Goal: Contribute content: Contribute content

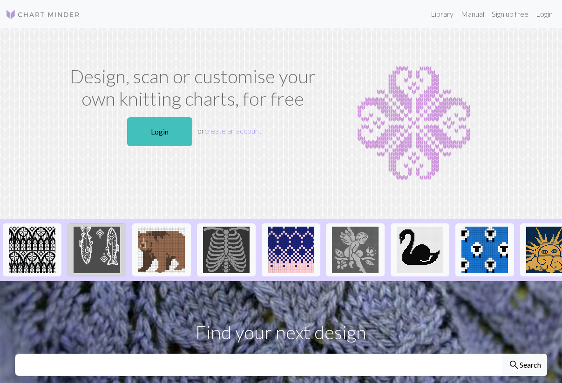
click at [88, 263] on img at bounding box center [97, 250] width 47 height 47
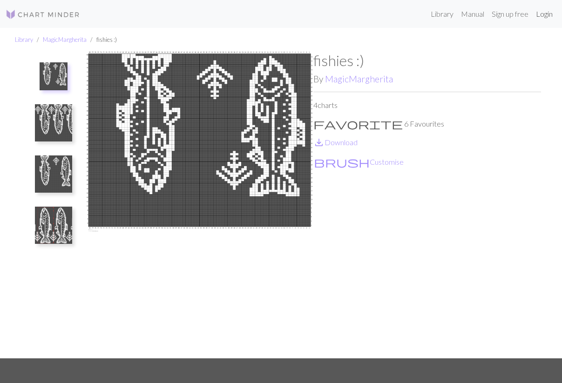
click at [542, 13] on link "Login" at bounding box center [544, 14] width 24 height 19
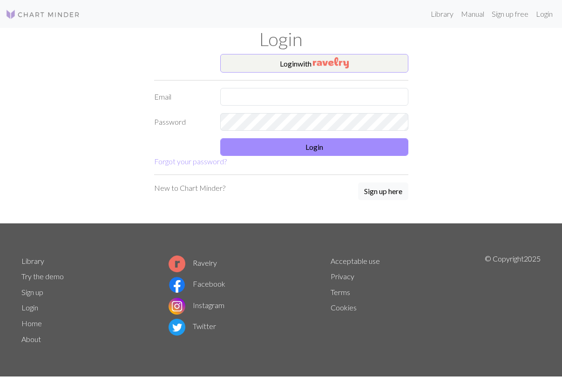
click at [351, 63] on button "Login with" at bounding box center [314, 63] width 188 height 19
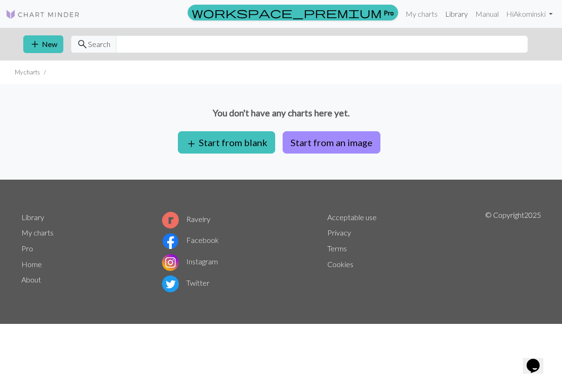
click at [450, 18] on link "Library" at bounding box center [456, 14] width 30 height 19
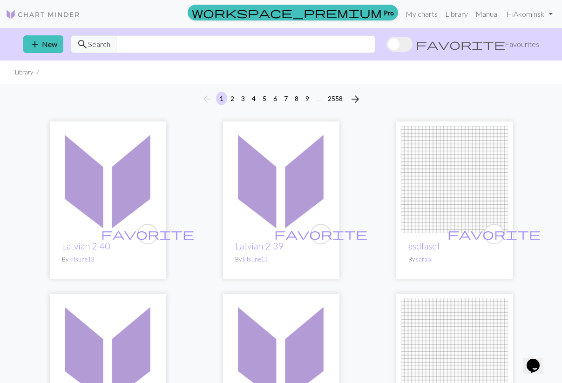
click at [80, 45] on span "search" at bounding box center [82, 44] width 11 height 13
click at [167, 47] on input "text" at bounding box center [245, 44] width 259 height 18
click at [412, 45] on span at bounding box center [399, 44] width 26 height 15
click at [386, 45] on input "favorite Favourites" at bounding box center [386, 45] width 0 height 0
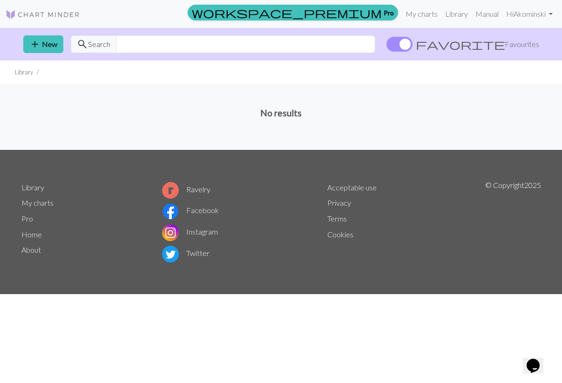
click at [412, 45] on span at bounding box center [399, 44] width 26 height 15
click at [386, 45] on input "favorite Favourites" at bounding box center [386, 45] width 0 height 0
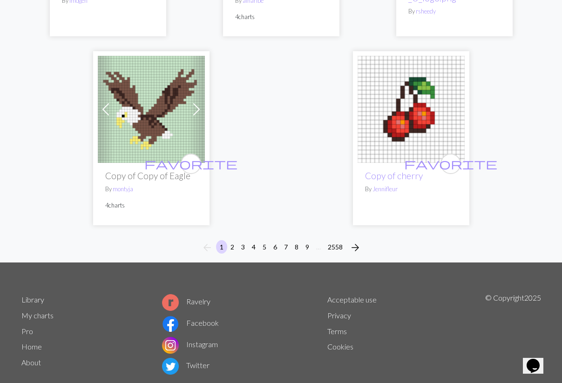
scroll to position [3043, 0]
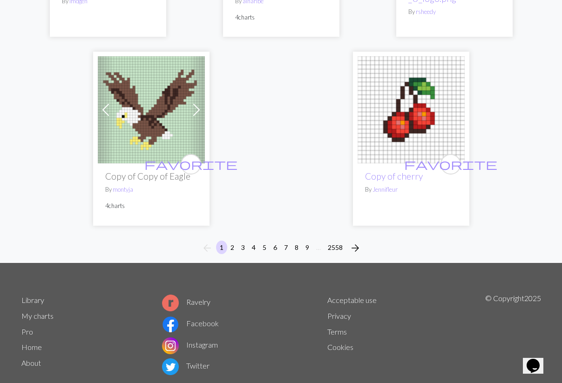
click at [233, 241] on button "2" at bounding box center [232, 247] width 11 height 13
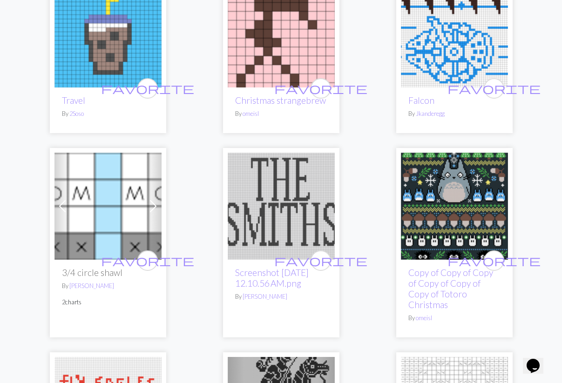
scroll to position [1875, 0]
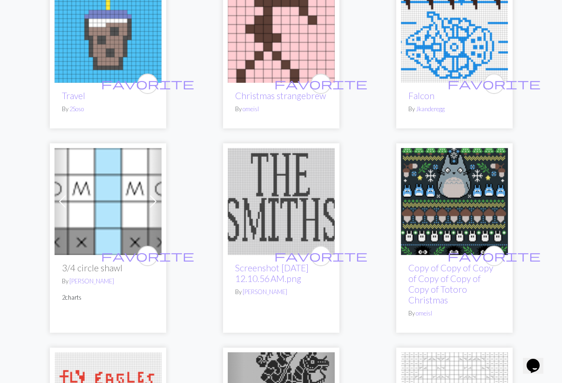
click at [440, 205] on img at bounding box center [454, 201] width 107 height 107
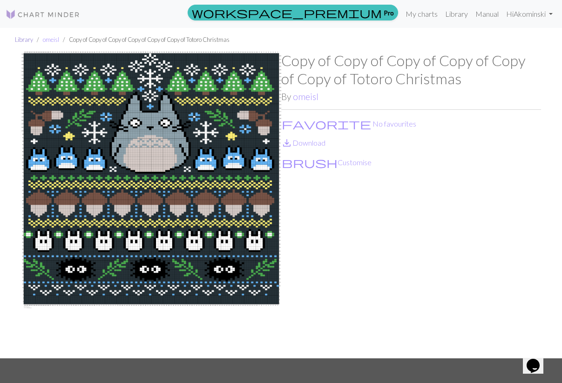
click at [17, 41] on link "Library" at bounding box center [24, 39] width 18 height 7
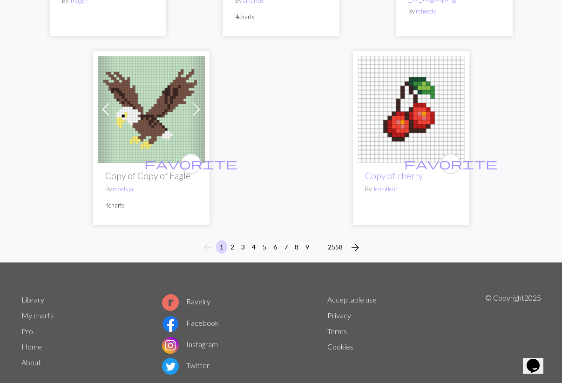
scroll to position [3043, 0]
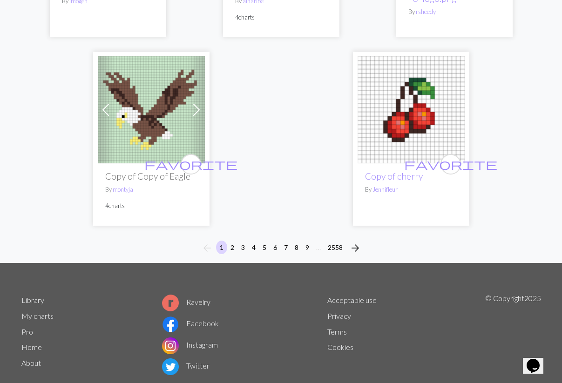
click at [242, 241] on button "3" at bounding box center [242, 247] width 11 height 13
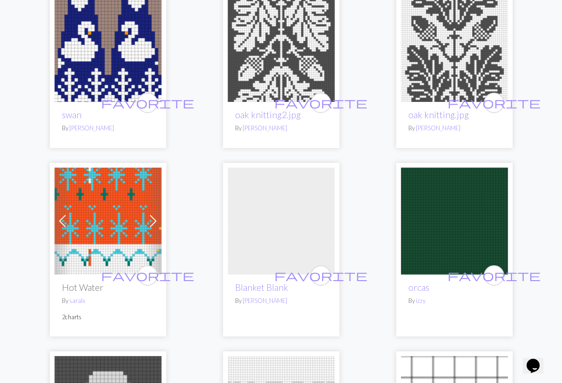
scroll to position [1849, 0]
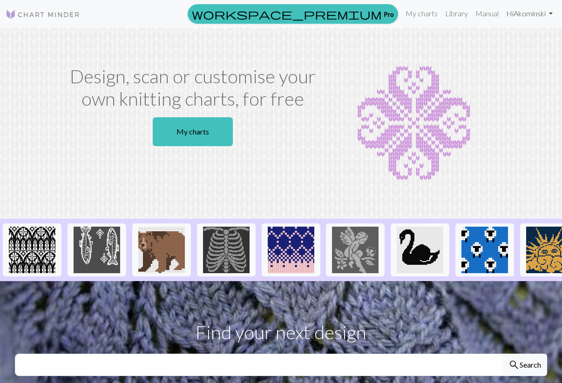
click at [528, 15] on link "Hi [PERSON_NAME]" at bounding box center [529, 13] width 54 height 19
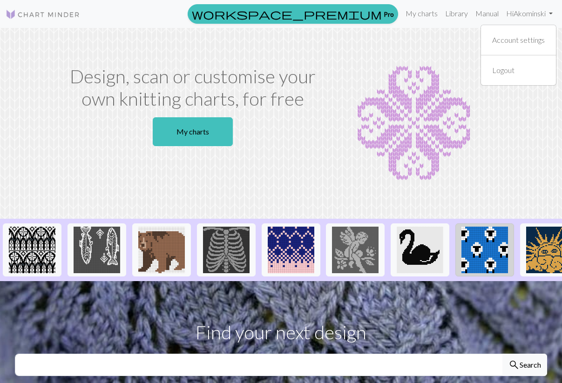
click at [492, 256] on img at bounding box center [484, 250] width 47 height 47
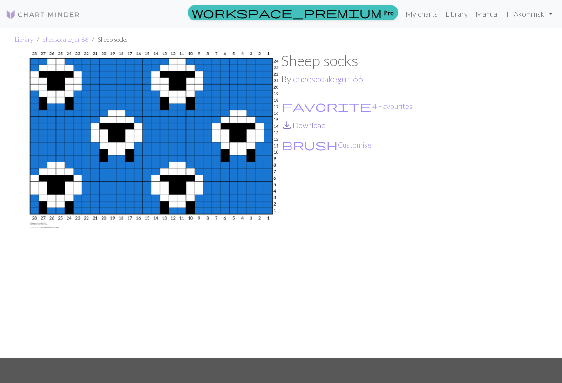
click at [300, 124] on link "save_alt Download" at bounding box center [303, 125] width 44 height 9
click at [287, 103] on span "favorite" at bounding box center [326, 106] width 89 height 13
click at [450, 15] on link "Library" at bounding box center [456, 14] width 30 height 19
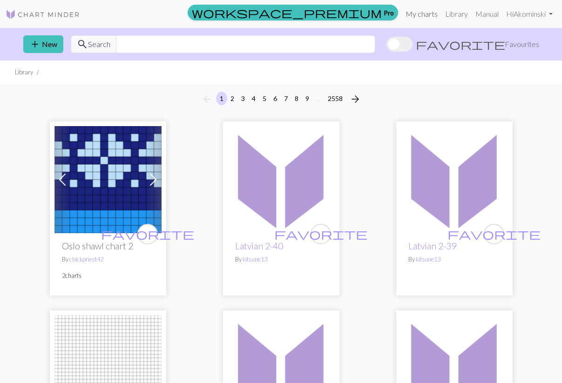
click at [417, 9] on link "My charts" at bounding box center [422, 14] width 40 height 19
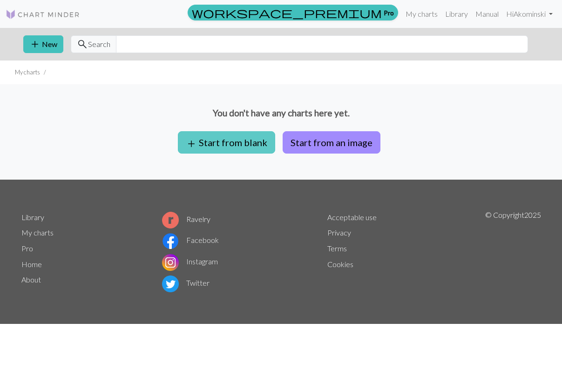
click at [220, 146] on button "add Start from blank" at bounding box center [226, 142] width 97 height 22
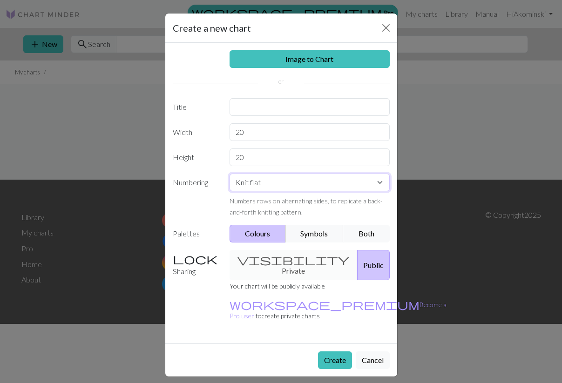
select select "round"
click at [373, 351] on button "Cancel" at bounding box center [373, 360] width 34 height 18
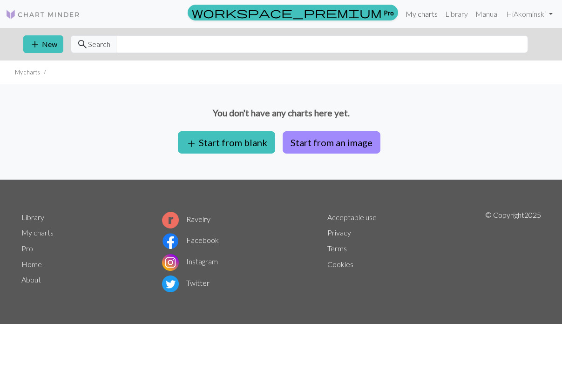
click at [421, 13] on link "My charts" at bounding box center [422, 14] width 40 height 19
click at [518, 14] on link "Hi Akominski" at bounding box center [529, 14] width 54 height 19
click at [517, 16] on link "Hi Akominski" at bounding box center [529, 14] width 54 height 19
click at [14, 15] on img at bounding box center [43, 14] width 74 height 11
click at [450, 14] on link "Library" at bounding box center [456, 14] width 30 height 19
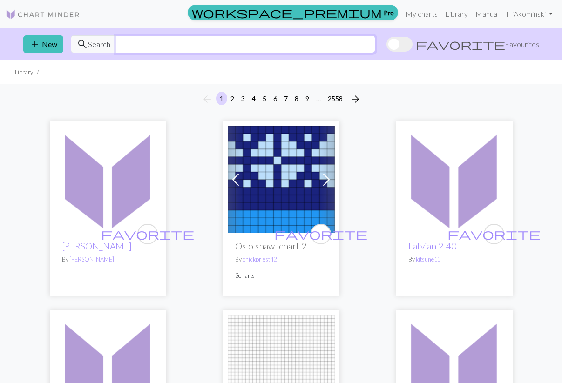
click at [192, 43] on input "text" at bounding box center [245, 44] width 259 height 18
type input "cookie puss"
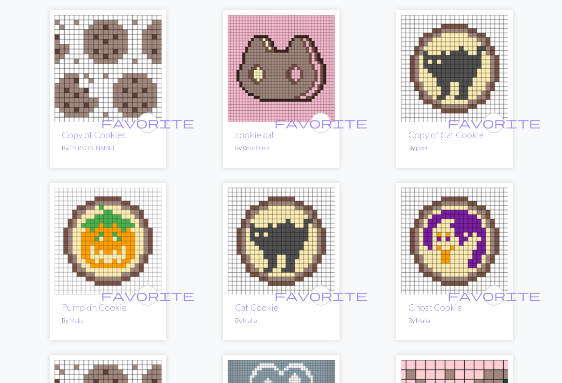
scroll to position [253, 0]
click at [145, 295] on span "favorite" at bounding box center [147, 296] width 93 height 14
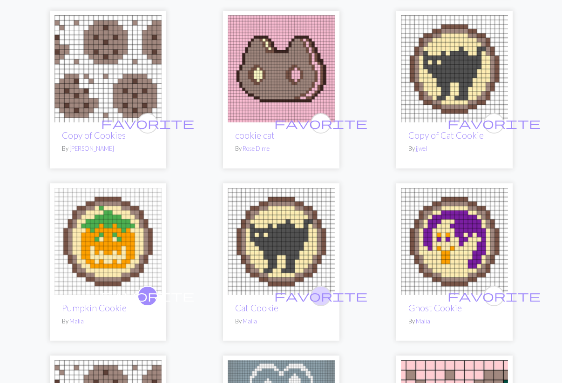
click at [324, 298] on span "favorite" at bounding box center [320, 296] width 93 height 14
click at [495, 292] on span "favorite" at bounding box center [493, 296] width 93 height 14
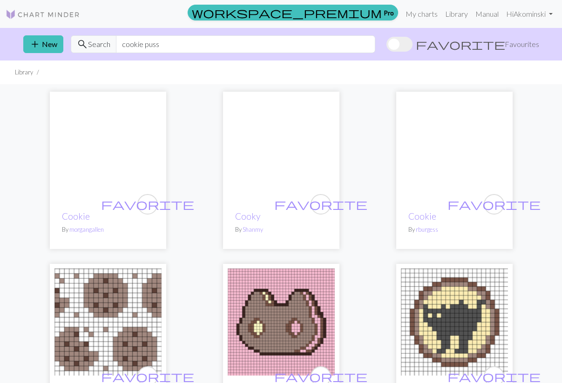
scroll to position [0, 0]
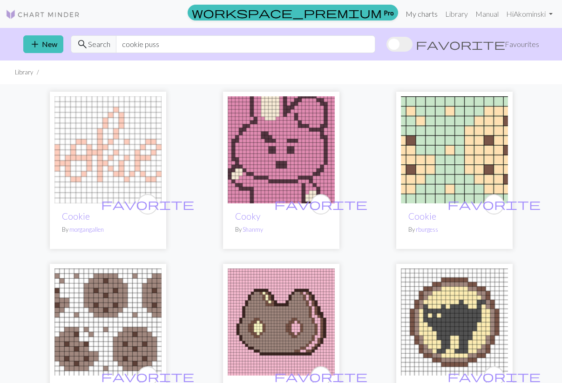
click at [416, 9] on link "My charts" at bounding box center [422, 14] width 40 height 19
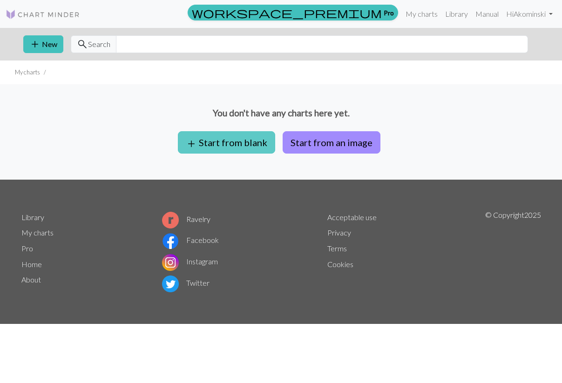
click at [242, 140] on button "add Start from blank" at bounding box center [226, 142] width 97 height 22
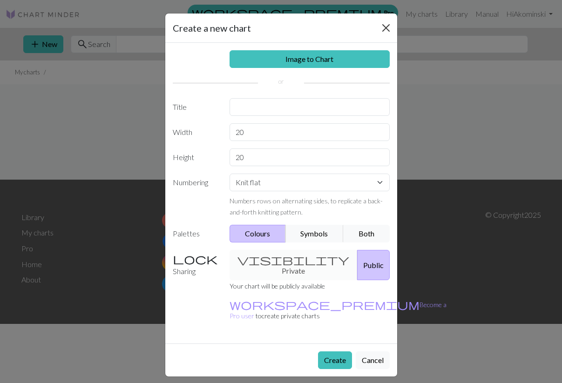
click at [388, 23] on button "Close" at bounding box center [385, 27] width 15 height 15
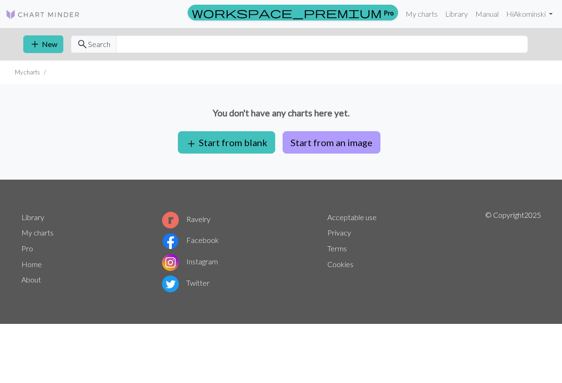
click at [320, 143] on button "Start from an image" at bounding box center [331, 142] width 98 height 22
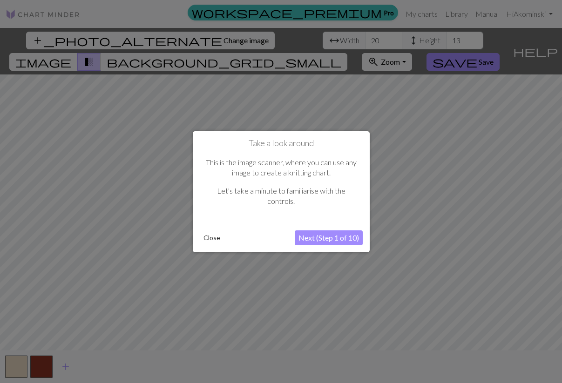
click at [309, 237] on button "Next (Step 1 of 10)" at bounding box center [329, 237] width 68 height 15
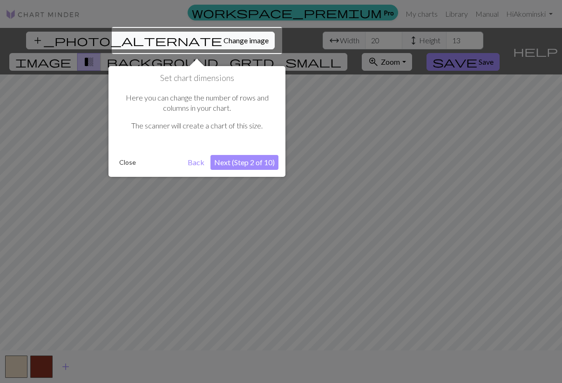
click at [166, 39] on div at bounding box center [197, 40] width 170 height 27
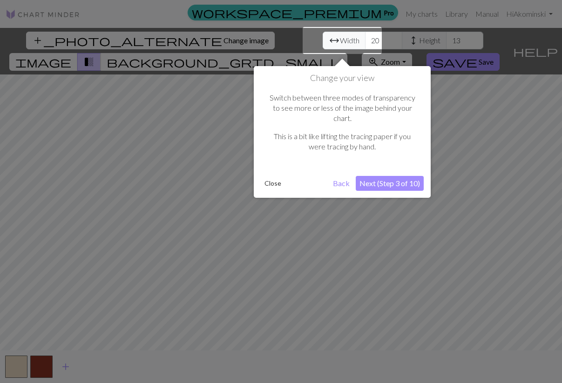
click at [372, 176] on button "Next (Step 3 of 10)" at bounding box center [390, 183] width 68 height 15
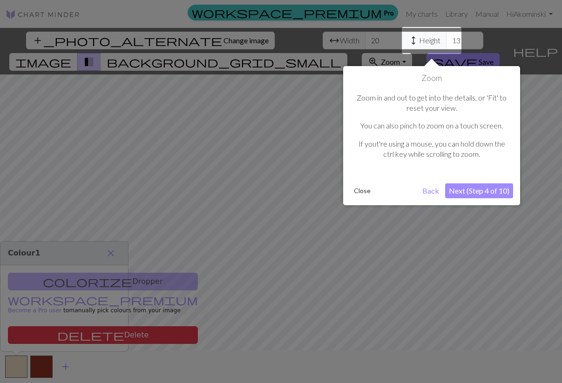
click at [462, 187] on button "Next (Step 4 of 10)" at bounding box center [479, 190] width 68 height 15
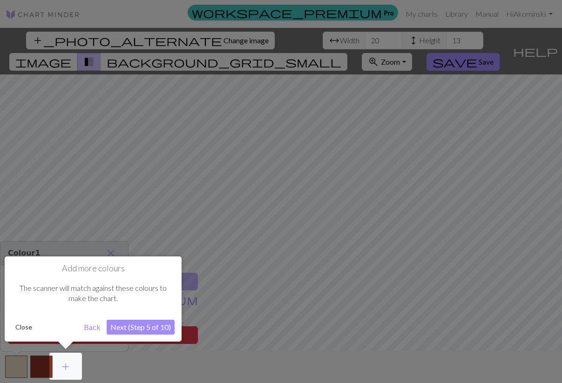
click at [139, 330] on button "Next (Step 5 of 10)" at bounding box center [141, 327] width 68 height 15
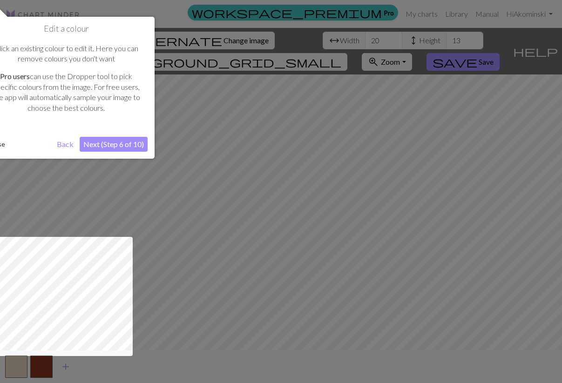
click at [99, 140] on button "Next (Step 6 of 10)" at bounding box center [114, 144] width 68 height 15
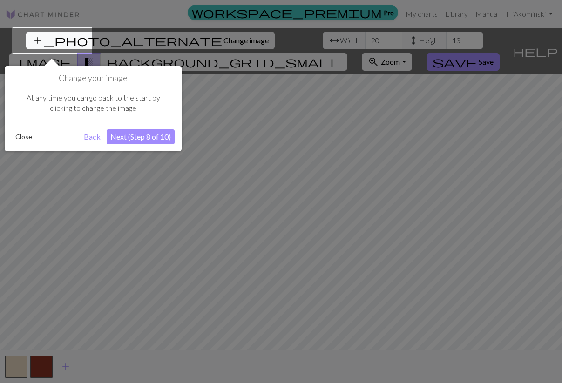
click at [134, 138] on button "Next (Step 8 of 10)" at bounding box center [141, 136] width 68 height 15
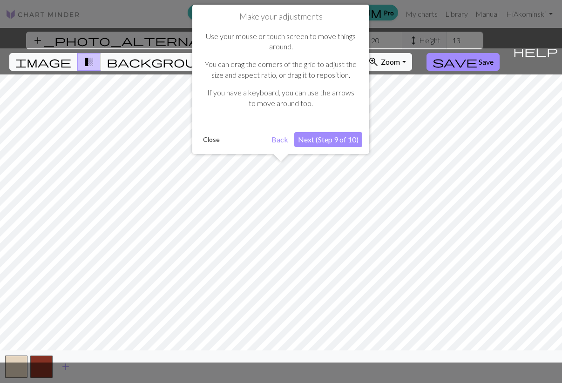
click at [316, 135] on button "Next (Step 9 of 10)" at bounding box center [328, 139] width 68 height 15
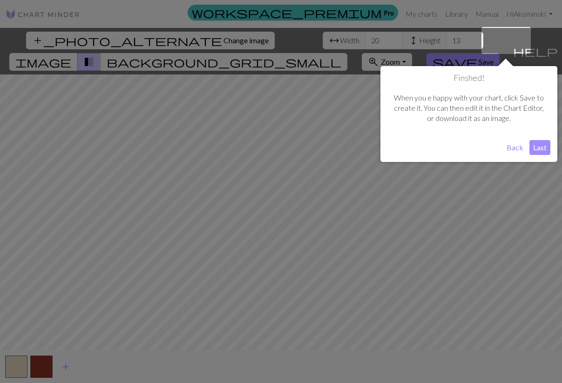
click at [539, 144] on button "Last" at bounding box center [539, 147] width 21 height 15
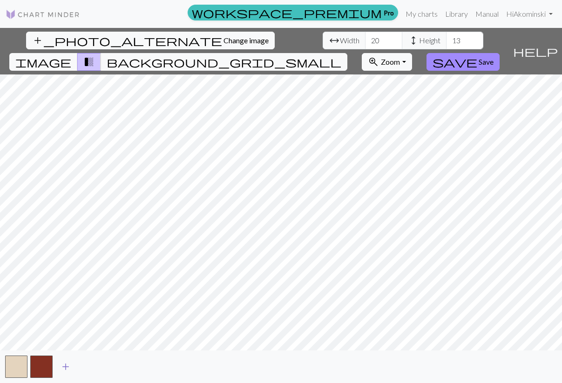
click at [62, 363] on span "add" at bounding box center [65, 366] width 11 height 13
click at [90, 367] on span "add" at bounding box center [90, 366] width 11 height 13
click at [113, 365] on span "add" at bounding box center [115, 366] width 11 height 13
click at [142, 364] on span "add" at bounding box center [140, 366] width 11 height 13
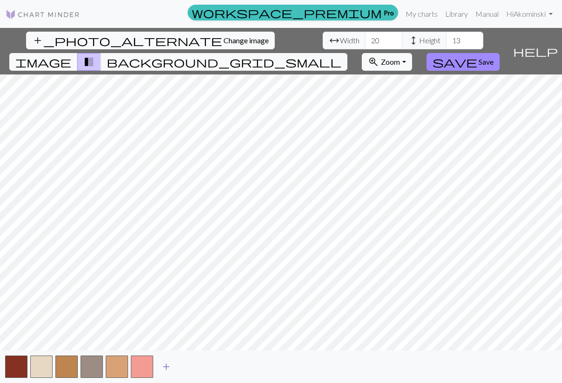
click at [168, 364] on span "add" at bounding box center [166, 366] width 11 height 13
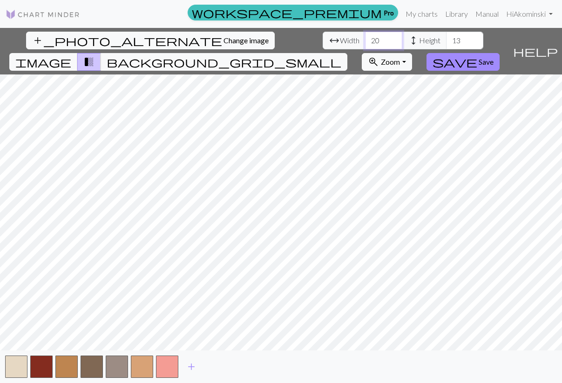
click at [365, 37] on input "20" at bounding box center [383, 41] width 37 height 18
type input "40"
click at [446, 40] on input "13" at bounding box center [464, 41] width 37 height 18
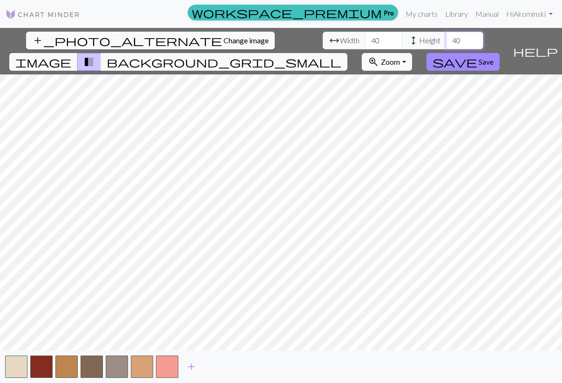
type input "40"
click at [243, 365] on div "add" at bounding box center [281, 366] width 562 height 33
click at [71, 55] on span "image" at bounding box center [43, 61] width 56 height 13
click at [341, 55] on span "background_grid_small" at bounding box center [224, 61] width 235 height 13
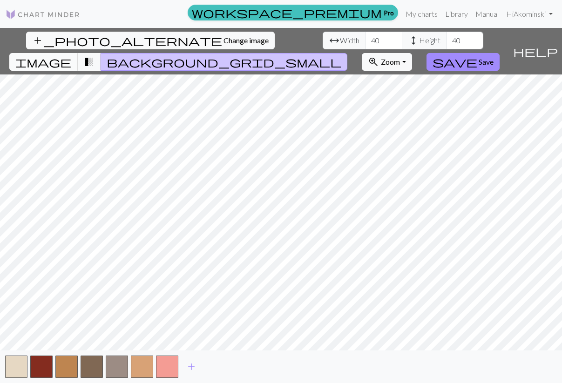
click at [71, 55] on span "image" at bounding box center [43, 61] width 56 height 13
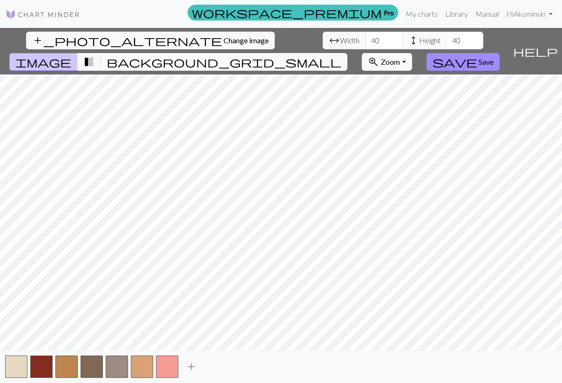
click at [191, 366] on span "add" at bounding box center [191, 366] width 11 height 13
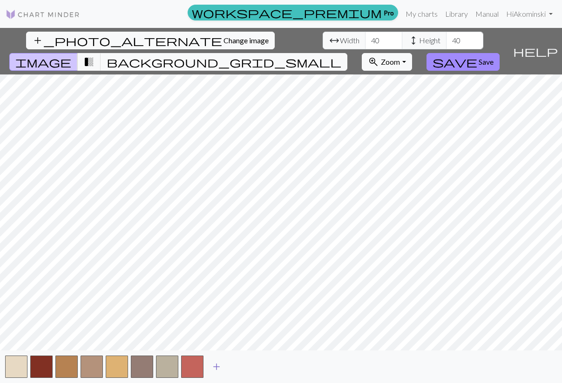
click at [191, 366] on button "button" at bounding box center [192, 367] width 22 height 22
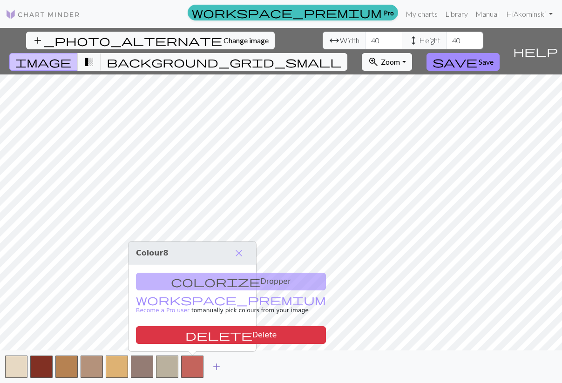
click at [213, 368] on span "add" at bounding box center [216, 366] width 11 height 13
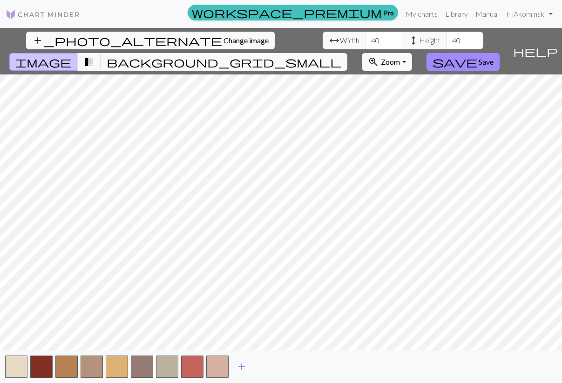
click at [243, 366] on span "add" at bounding box center [241, 366] width 11 height 13
click at [347, 53] on button "background_grid_small" at bounding box center [224, 62] width 247 height 18
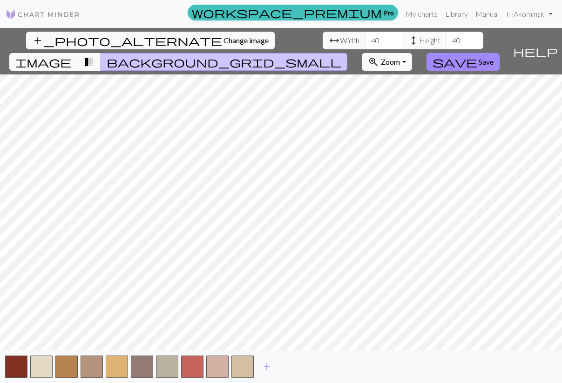
click at [341, 55] on span "background_grid_small" at bounding box center [224, 61] width 235 height 13
click at [94, 55] on span "transition_fade" at bounding box center [88, 61] width 11 height 13
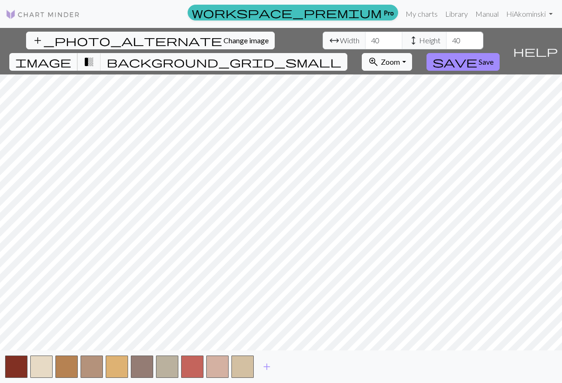
click at [71, 55] on span "image" at bounding box center [43, 61] width 56 height 13
click at [94, 55] on span "transition_fade" at bounding box center [88, 61] width 11 height 13
click at [341, 55] on span "background_grid_small" at bounding box center [224, 61] width 235 height 13
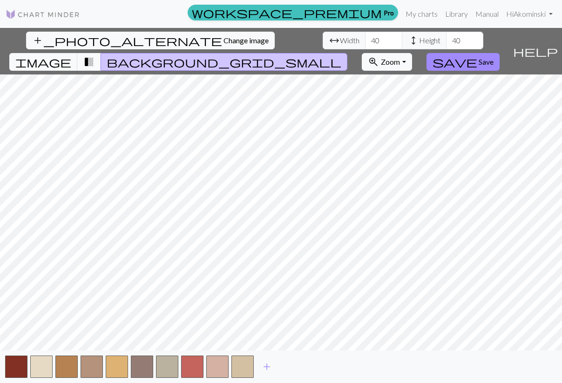
click at [101, 53] on button "transition_fade" at bounding box center [89, 62] width 24 height 18
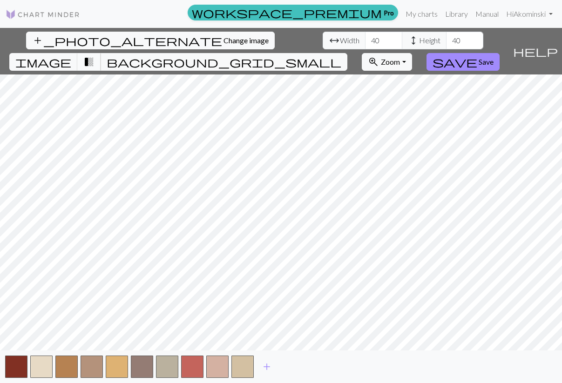
click at [94, 55] on span "transition_fade" at bounding box center [88, 61] width 11 height 13
click at [114, 365] on button "button" at bounding box center [117, 367] width 22 height 22
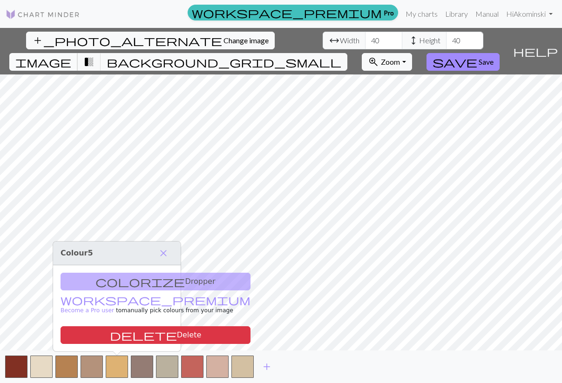
click at [71, 55] on span "image" at bounding box center [43, 61] width 56 height 13
click at [165, 253] on span "close" at bounding box center [163, 253] width 11 height 13
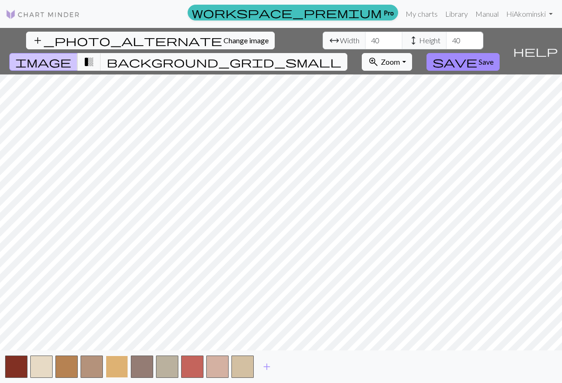
click at [119, 362] on button "button" at bounding box center [117, 367] width 22 height 22
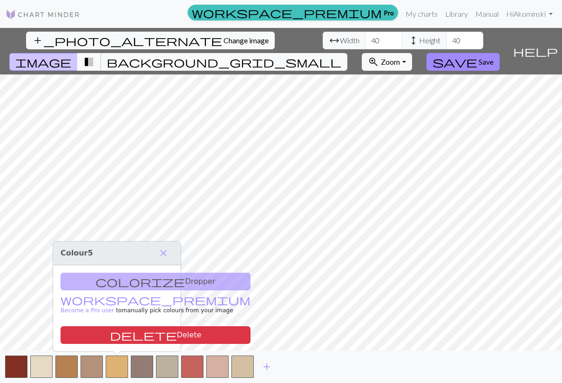
click at [94, 55] on span "transition_fade" at bounding box center [88, 61] width 11 height 13
click at [116, 362] on button "button" at bounding box center [117, 367] width 22 height 22
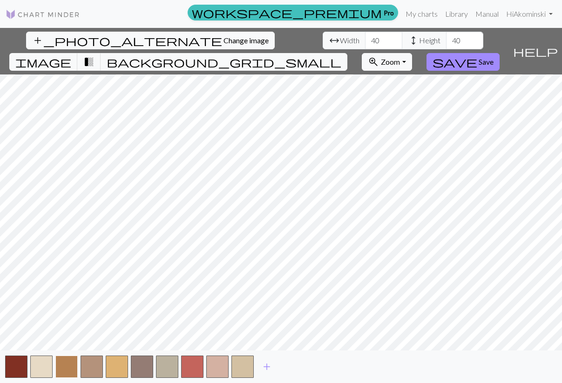
click at [62, 365] on button "button" at bounding box center [66, 367] width 22 height 22
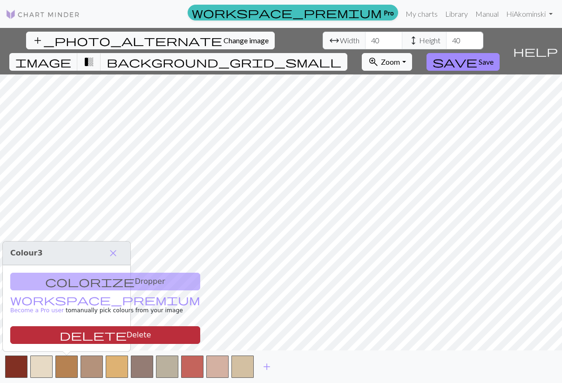
click at [62, 336] on button "delete Delete" at bounding box center [105, 335] width 190 height 18
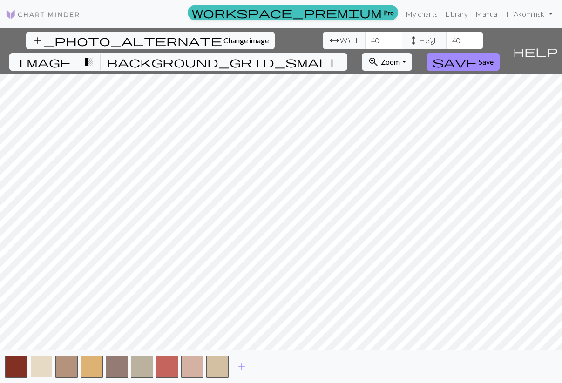
click at [40, 369] on button "button" at bounding box center [41, 367] width 22 height 22
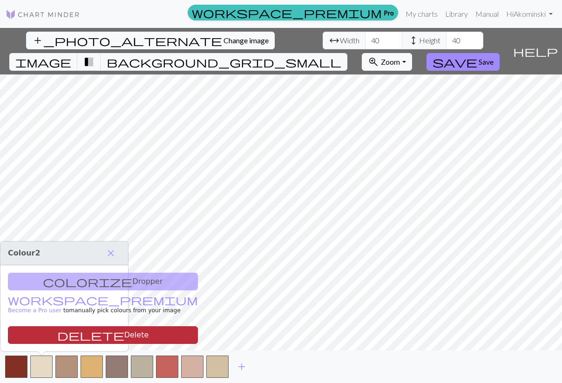
click at [47, 333] on button "delete Delete" at bounding box center [103, 335] width 190 height 18
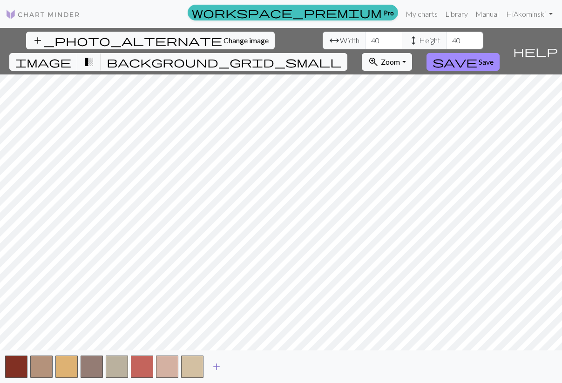
click at [216, 367] on span "add" at bounding box center [216, 366] width 11 height 13
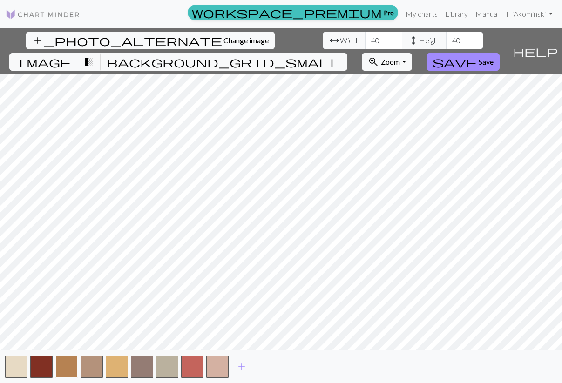
drag, startPoint x: 21, startPoint y: 370, endPoint x: 60, endPoint y: 370, distance: 39.1
click at [60, 370] on div "add" at bounding box center [281, 366] width 562 height 33
